Goal: Navigation & Orientation: Find specific page/section

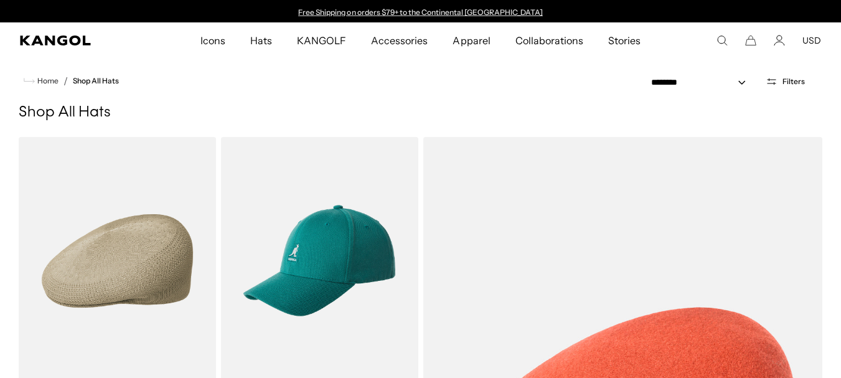
scroll to position [0, 257]
